Goal: Browse casually

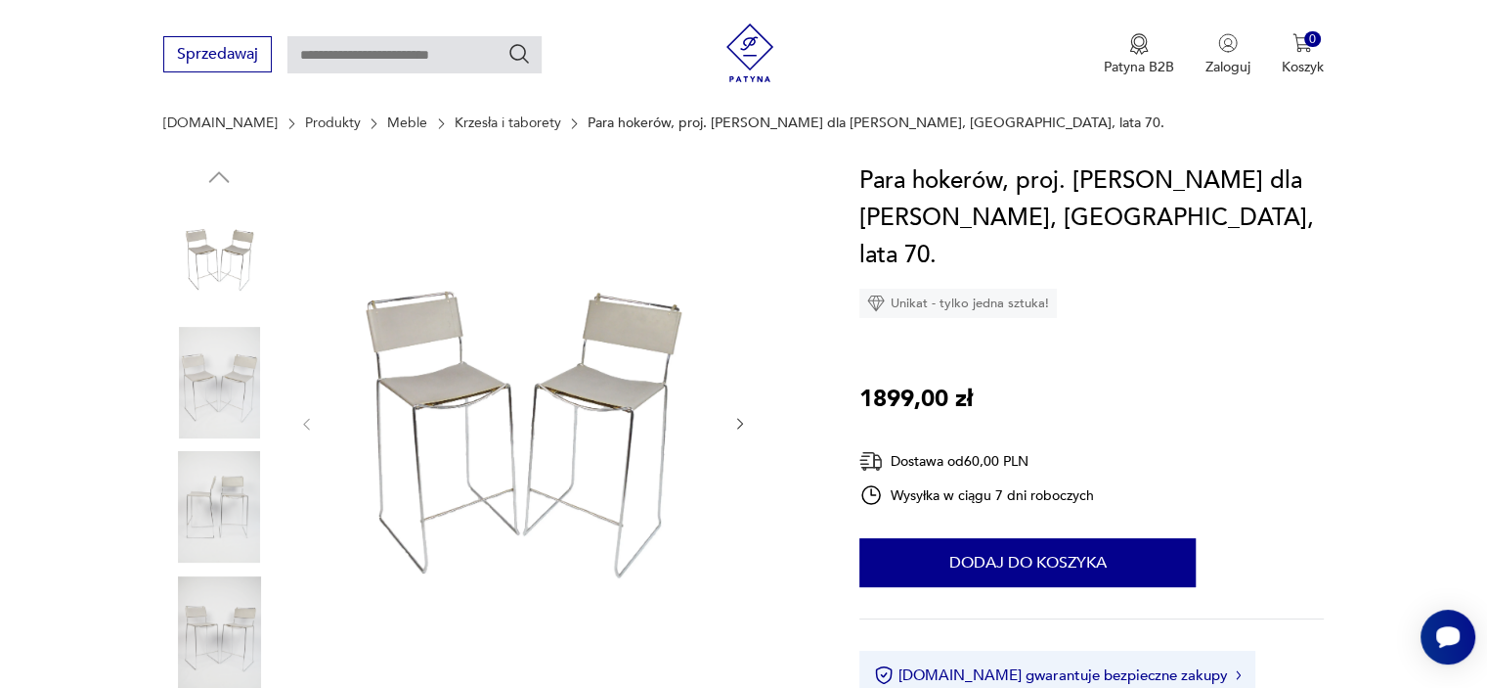
scroll to position [196, 0]
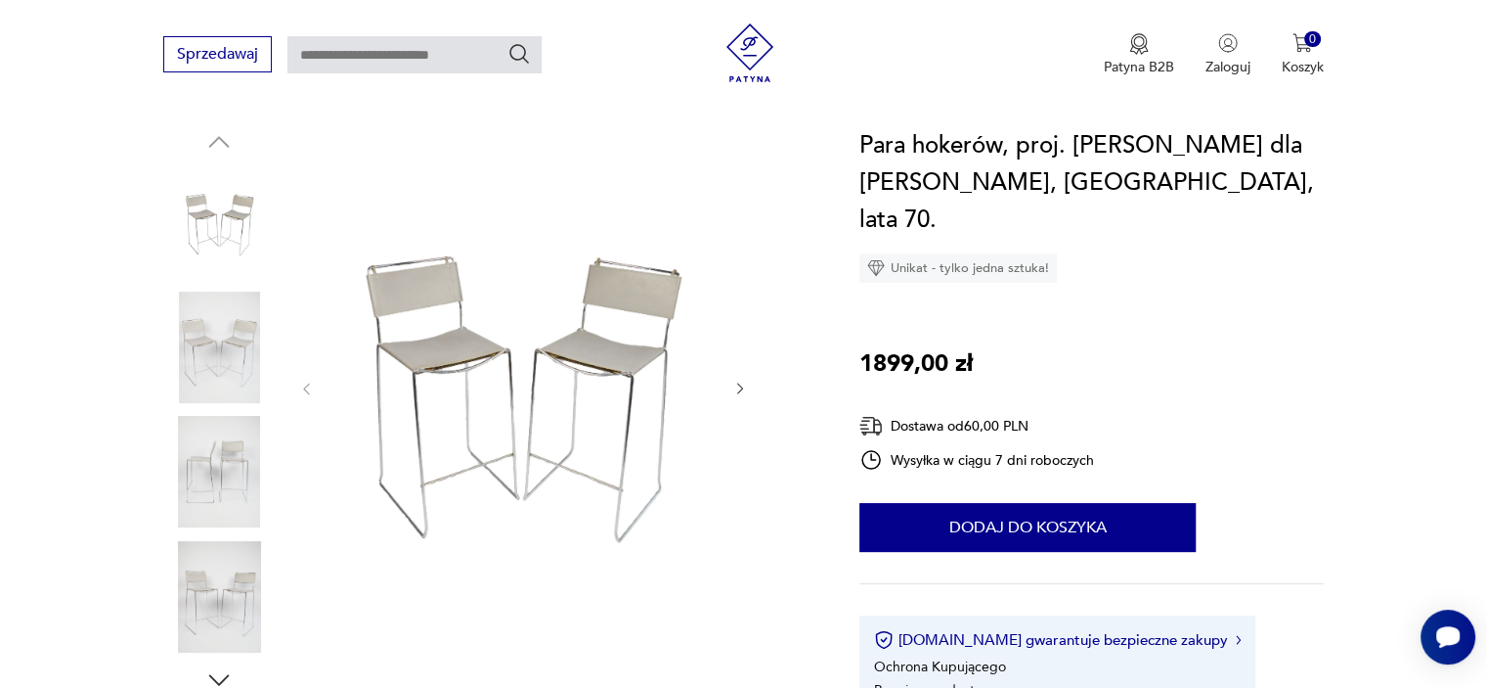
click at [244, 373] on img at bounding box center [218, 346] width 111 height 111
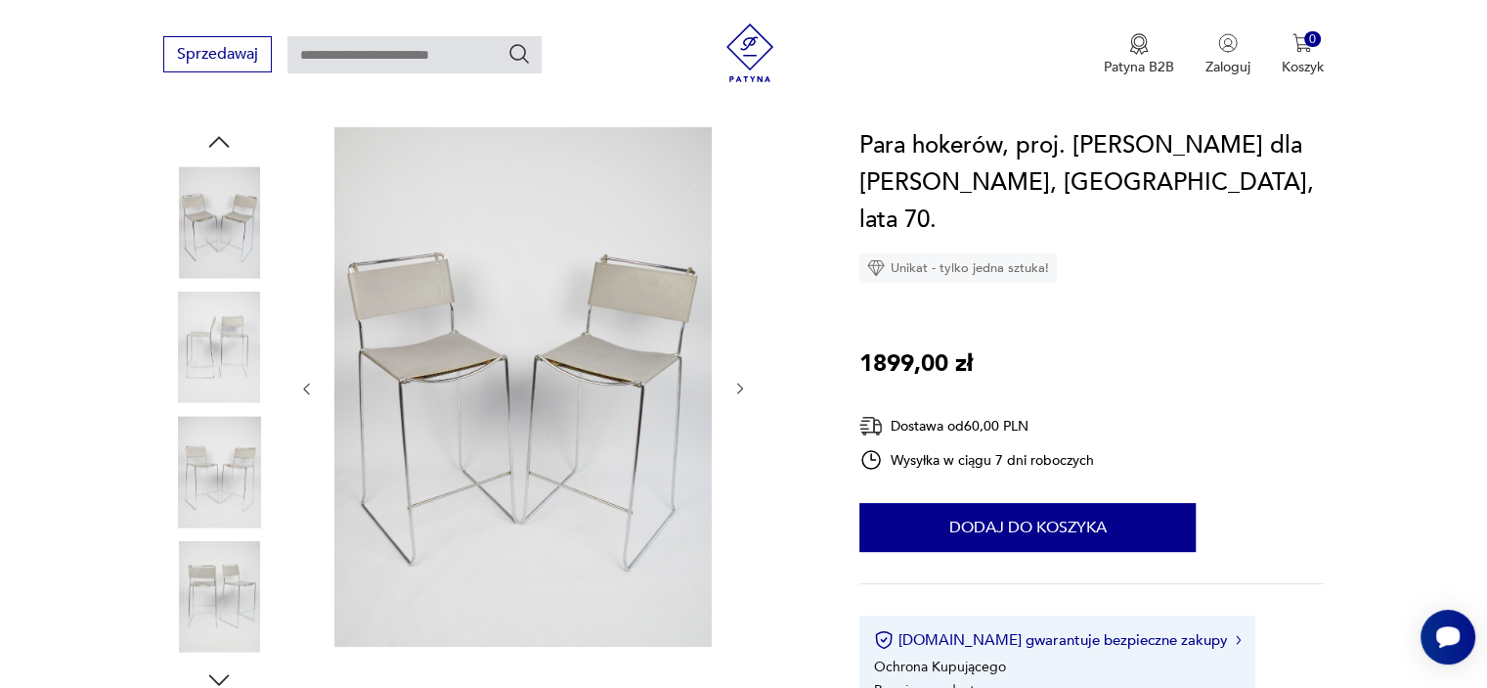
click at [241, 412] on div at bounding box center [218, 286] width 111 height 489
click at [240, 441] on img at bounding box center [218, 471] width 111 height 111
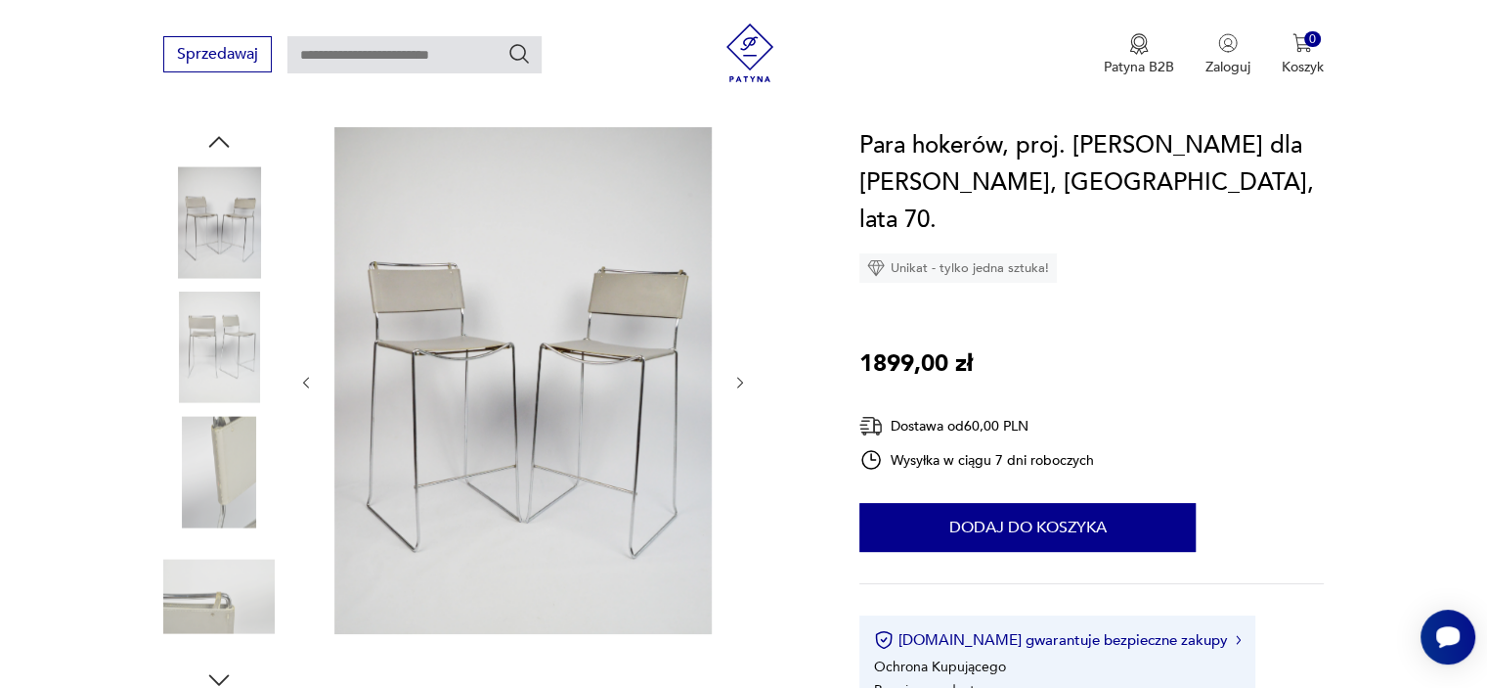
click at [246, 325] on img at bounding box center [218, 346] width 111 height 111
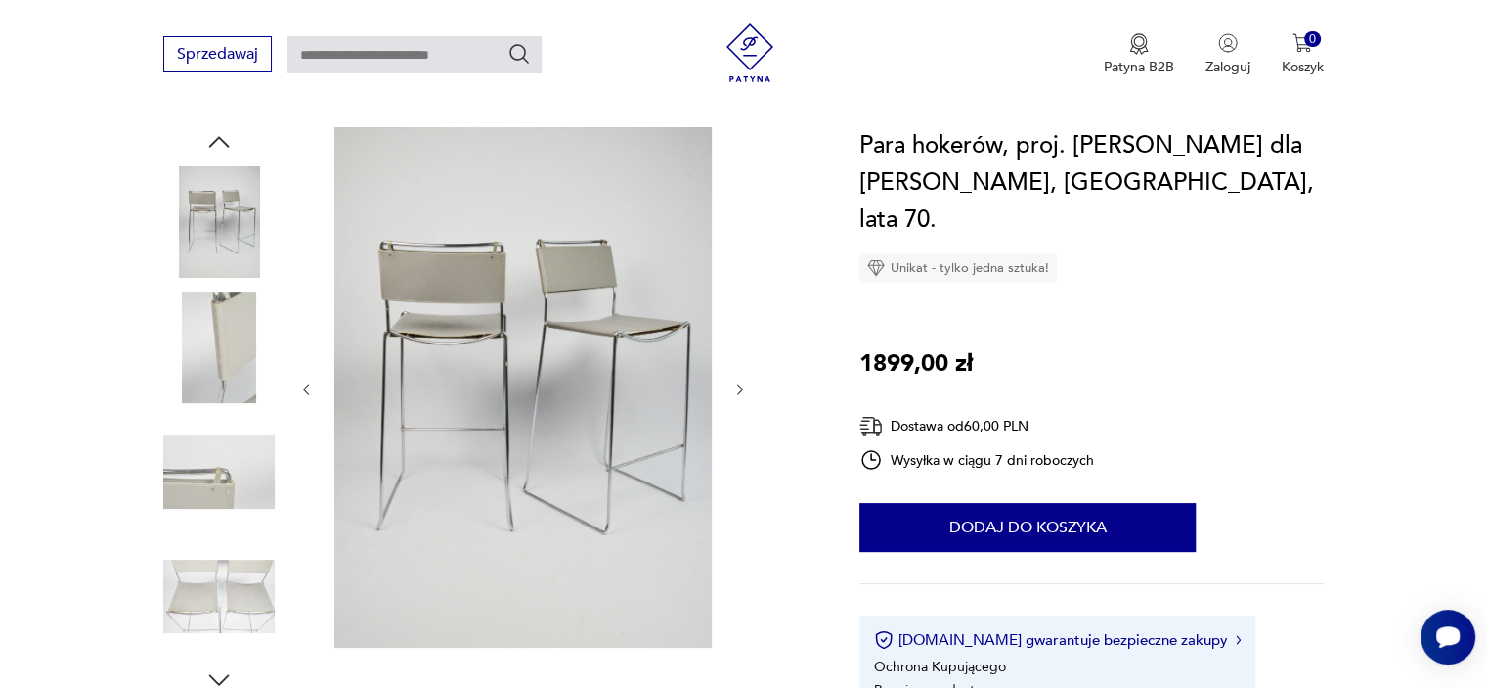
click at [246, 479] on img at bounding box center [218, 471] width 111 height 111
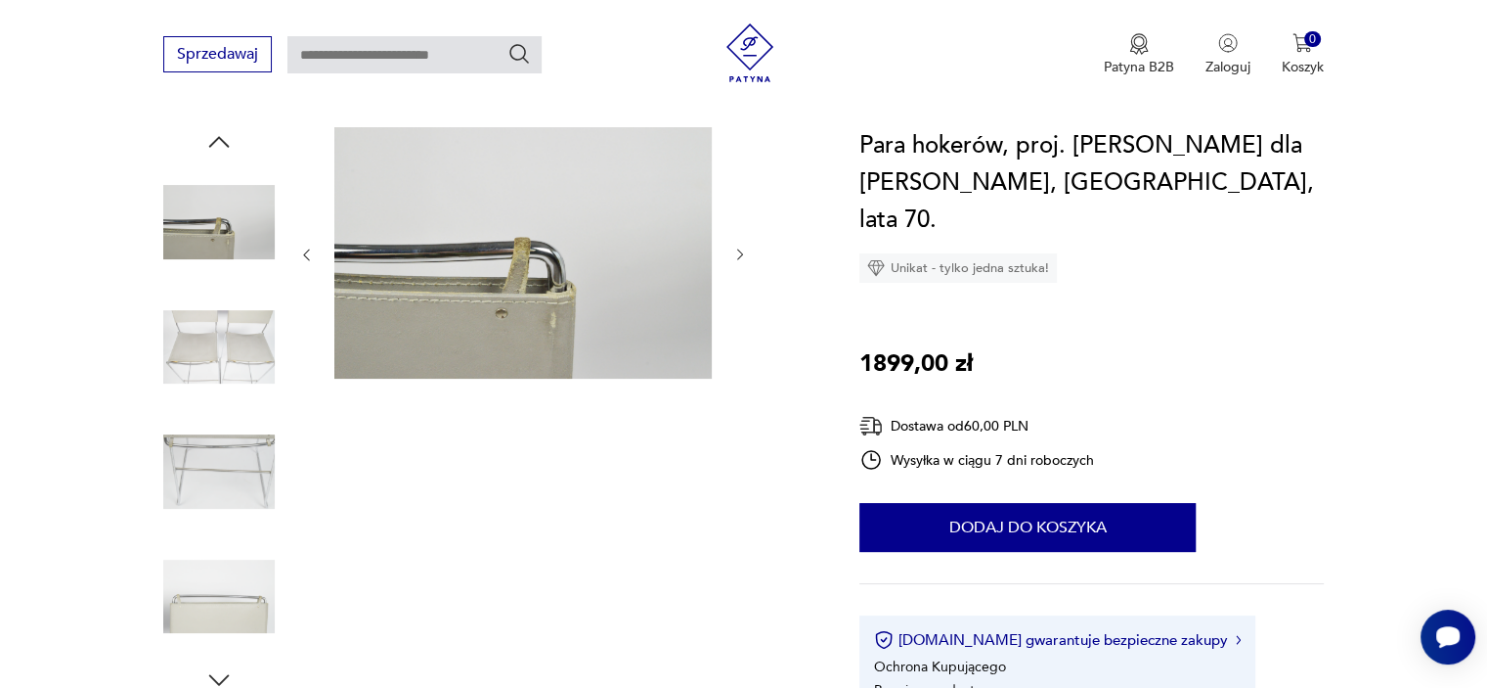
click at [243, 464] on img at bounding box center [218, 471] width 111 height 111
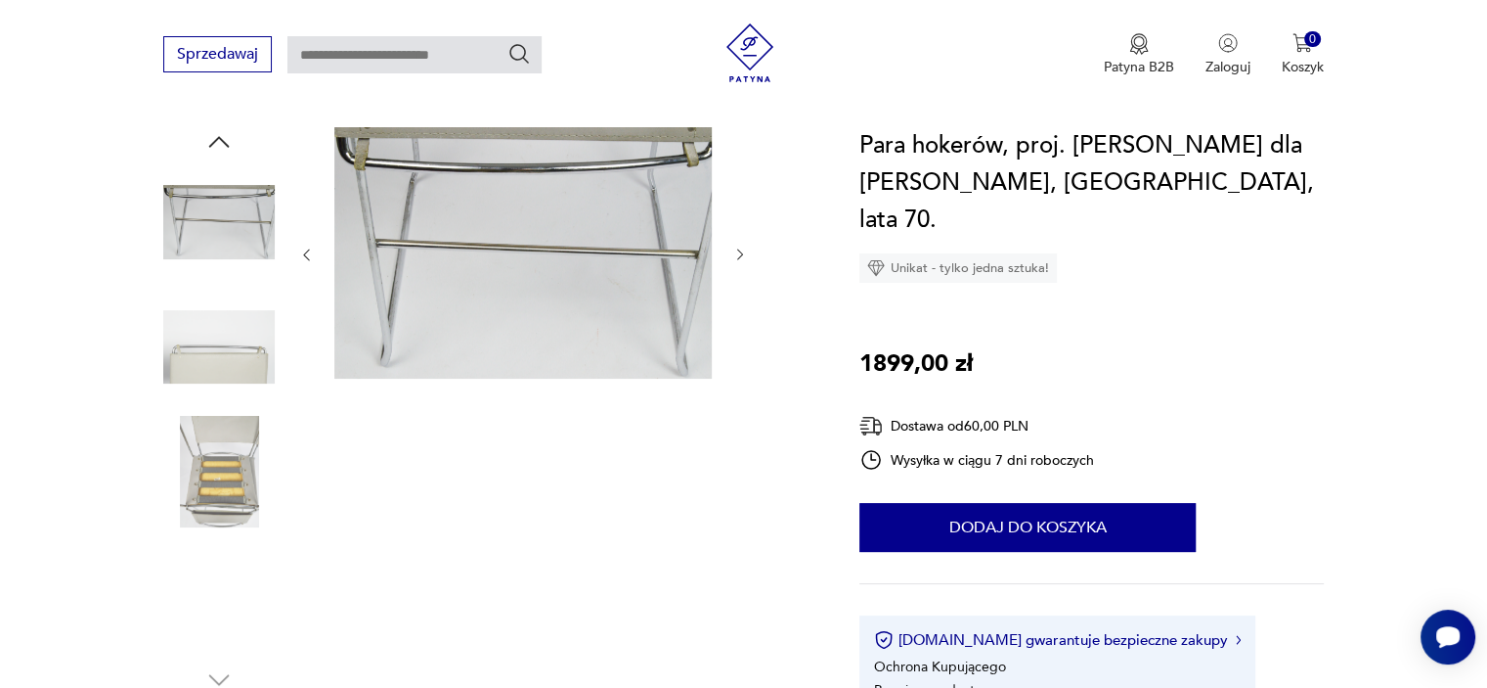
click at [237, 509] on img at bounding box center [218, 471] width 111 height 111
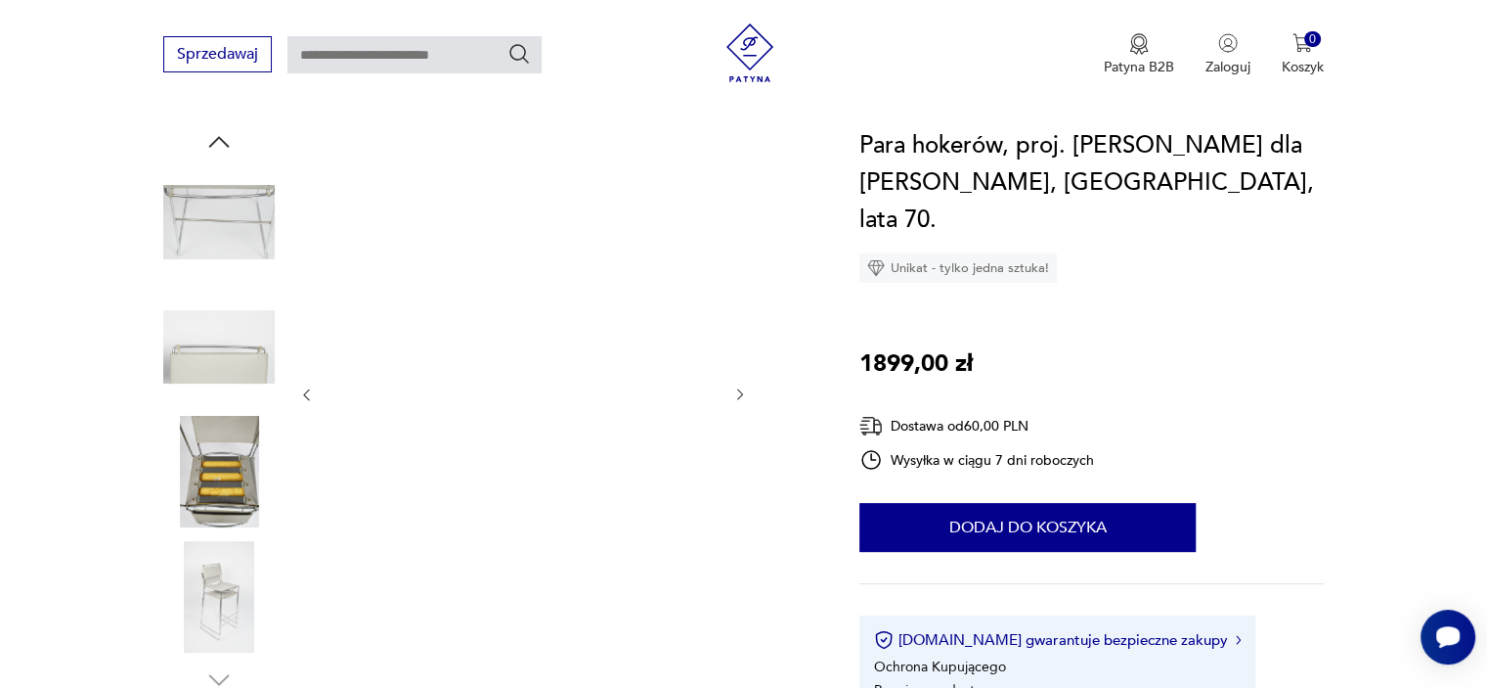
click at [215, 577] on img at bounding box center [218, 596] width 111 height 111
